Goal: Register for event/course

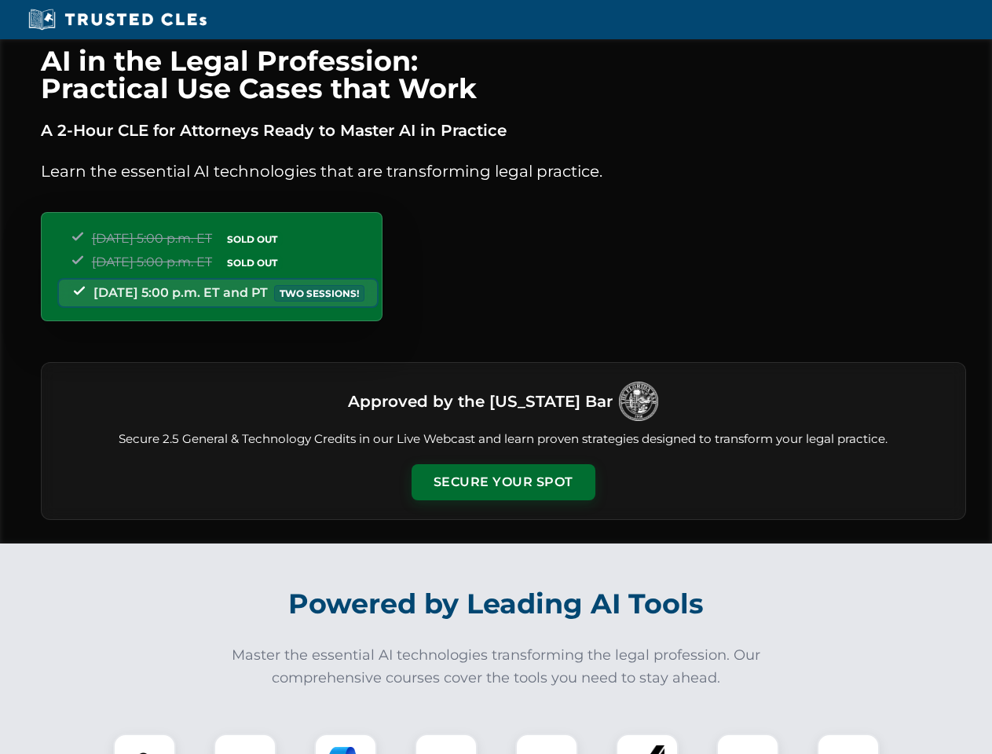
click at [503, 482] on button "Secure Your Spot" at bounding box center [504, 482] width 184 height 36
click at [145, 744] on img at bounding box center [145, 765] width 46 height 46
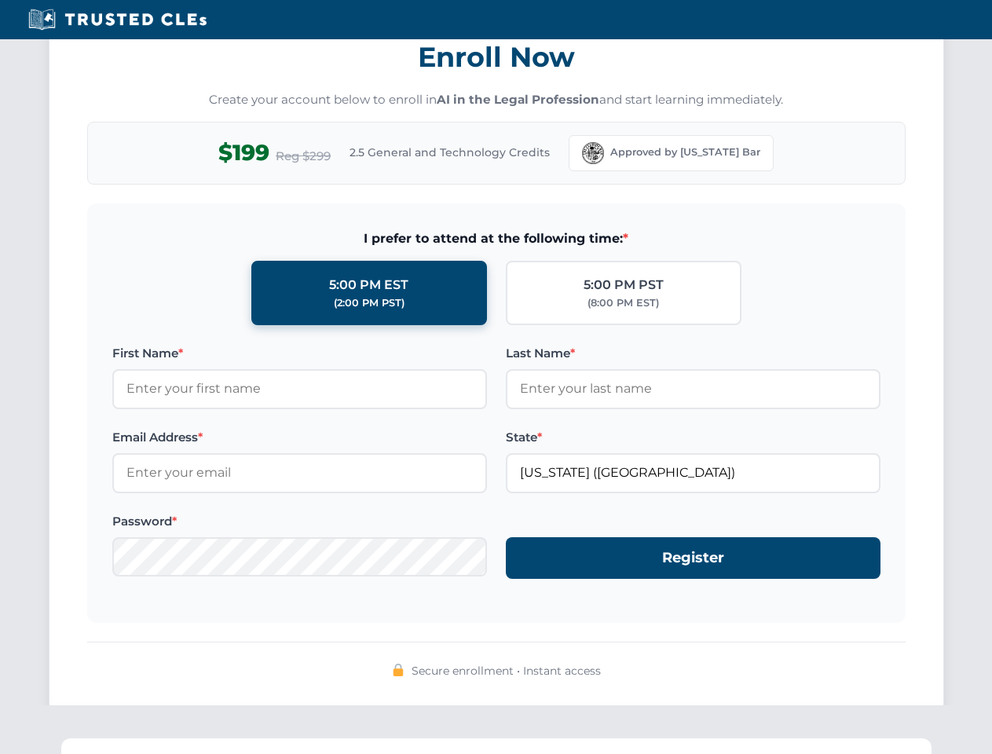
scroll to position [1542, 0]
